Goal: Navigation & Orientation: Find specific page/section

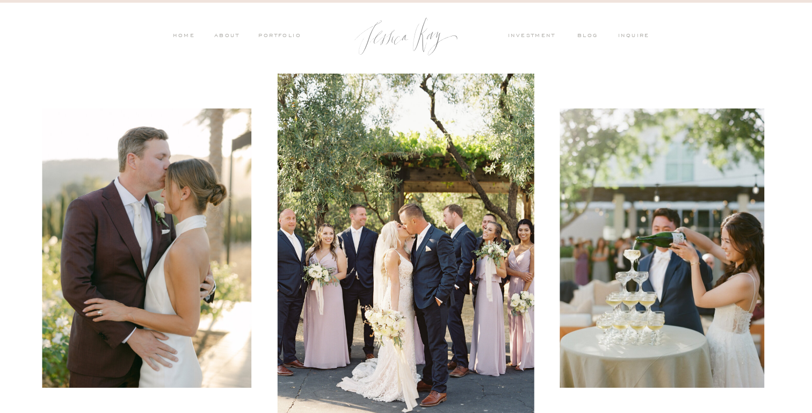
click at [229, 34] on nav "ABOUT" at bounding box center [226, 37] width 28 height 10
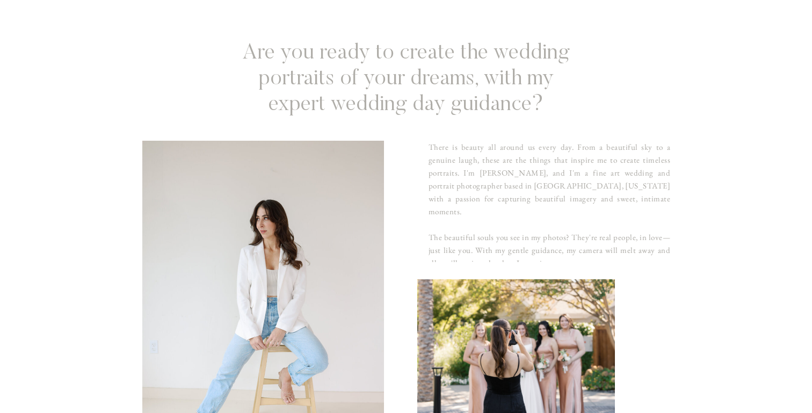
scroll to position [179, 0]
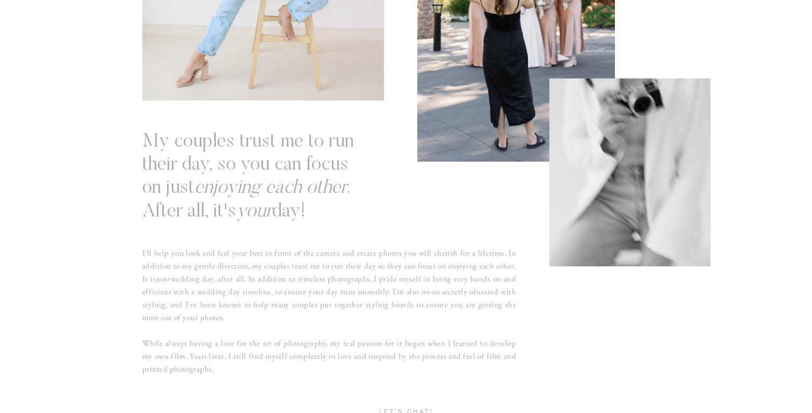
scroll to position [608, 0]
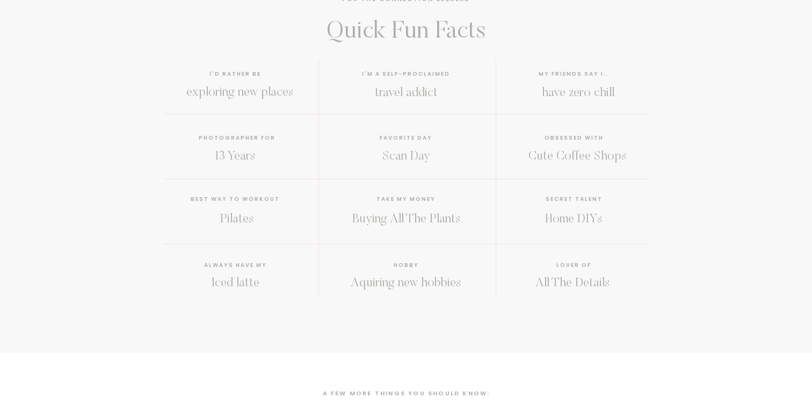
scroll to position [924, 0]
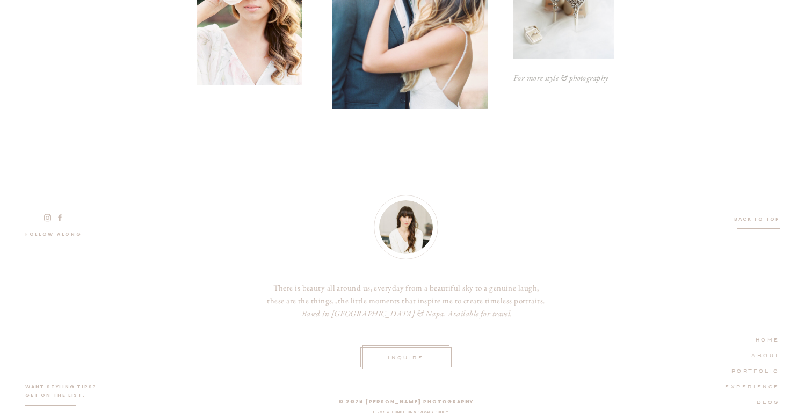
scroll to position [2874, 0]
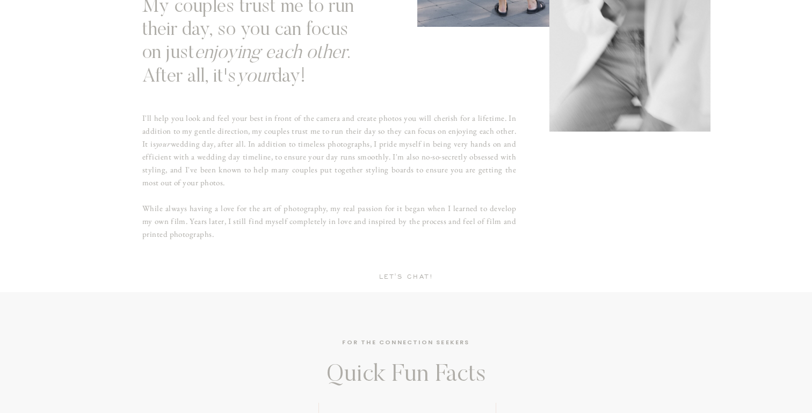
scroll to position [0, 0]
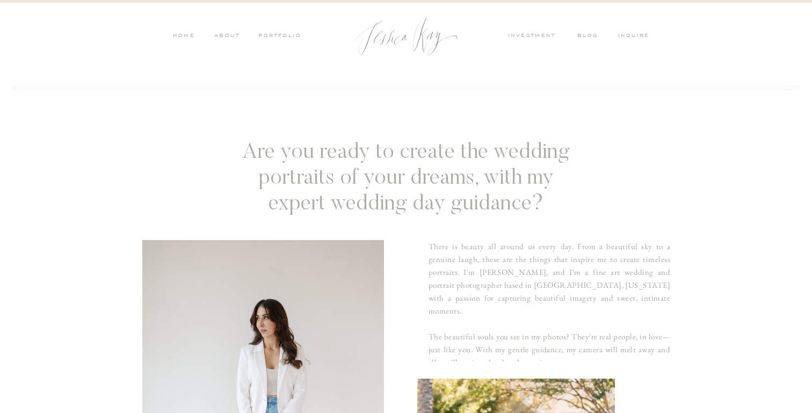
click at [282, 33] on nav "PORTFOLIO" at bounding box center [279, 37] width 45 height 10
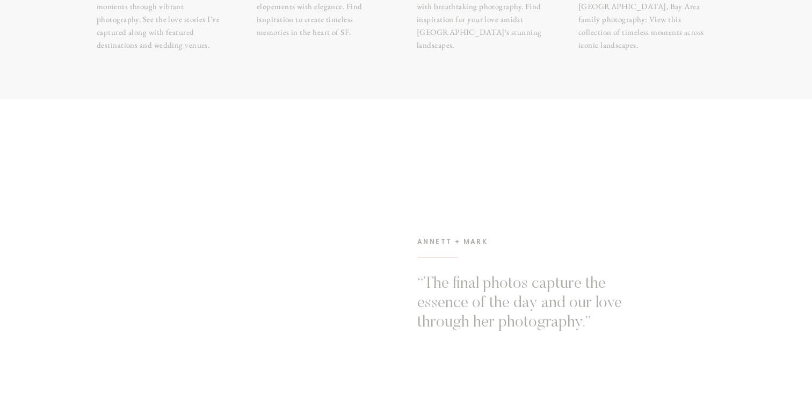
scroll to position [467, 0]
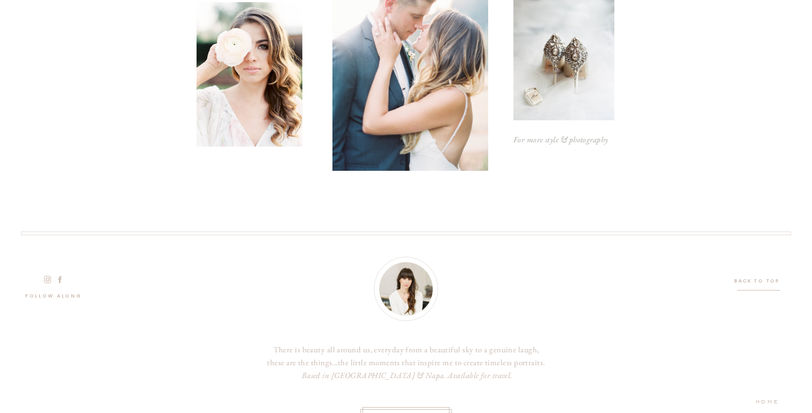
scroll to position [1730, 0]
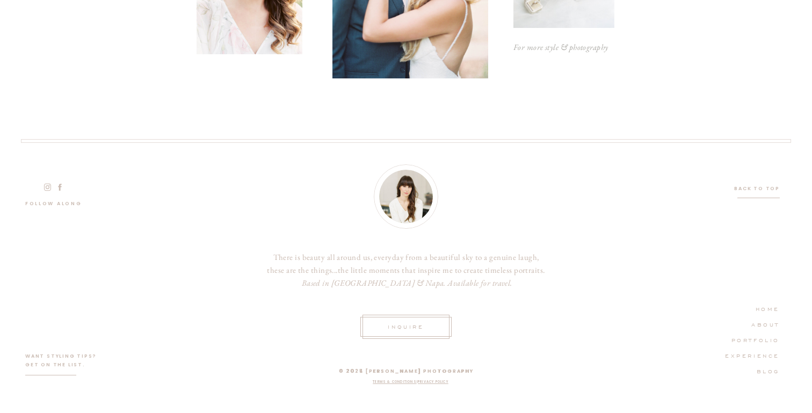
click at [408, 320] on div at bounding box center [405, 327] width 91 height 20
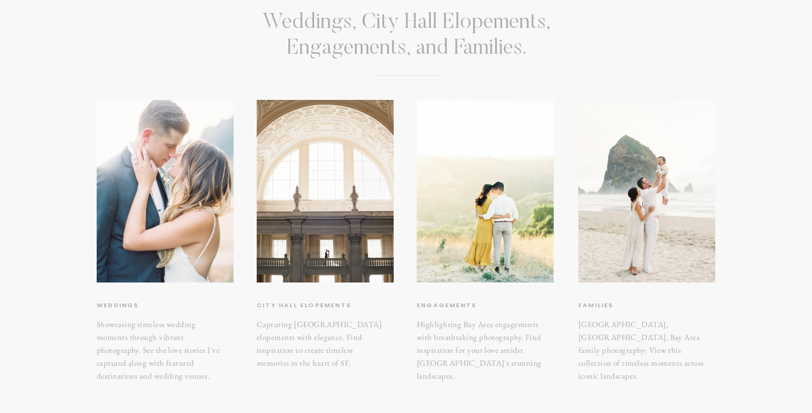
scroll to position [0, 0]
